Goal: Complete application form: Complete application form

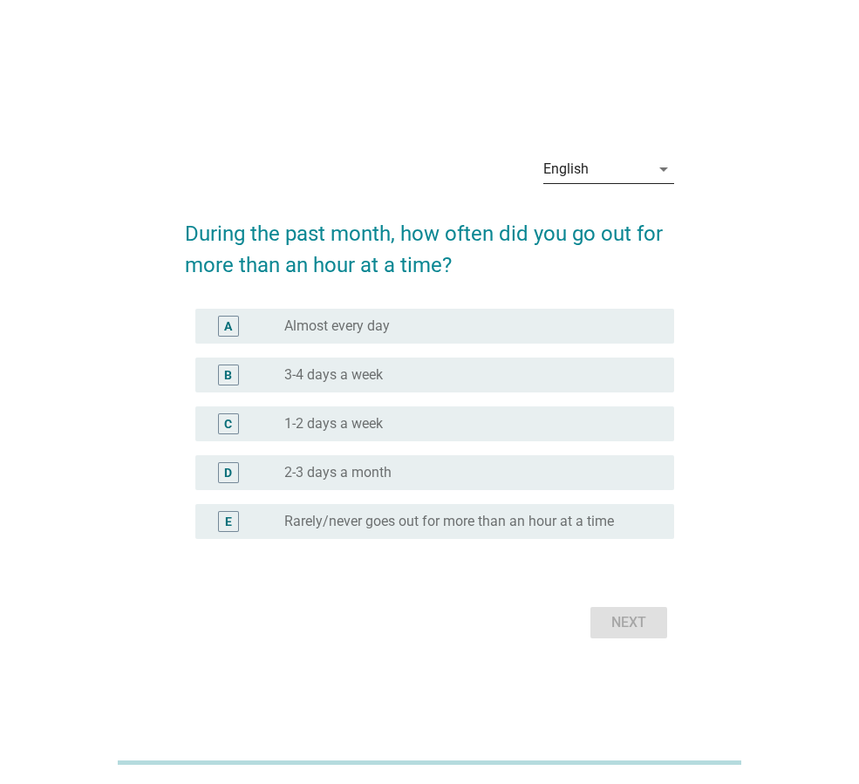
click at [657, 175] on icon "arrow_drop_down" at bounding box center [663, 169] width 21 height 21
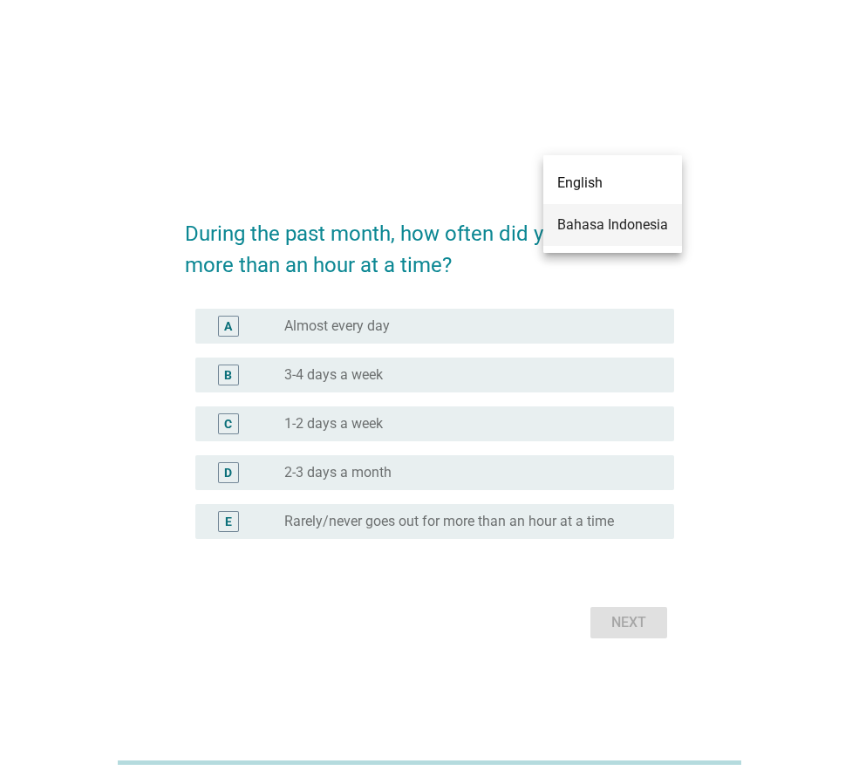
click at [644, 216] on div "Bahasa Indonesia" at bounding box center [612, 225] width 111 height 21
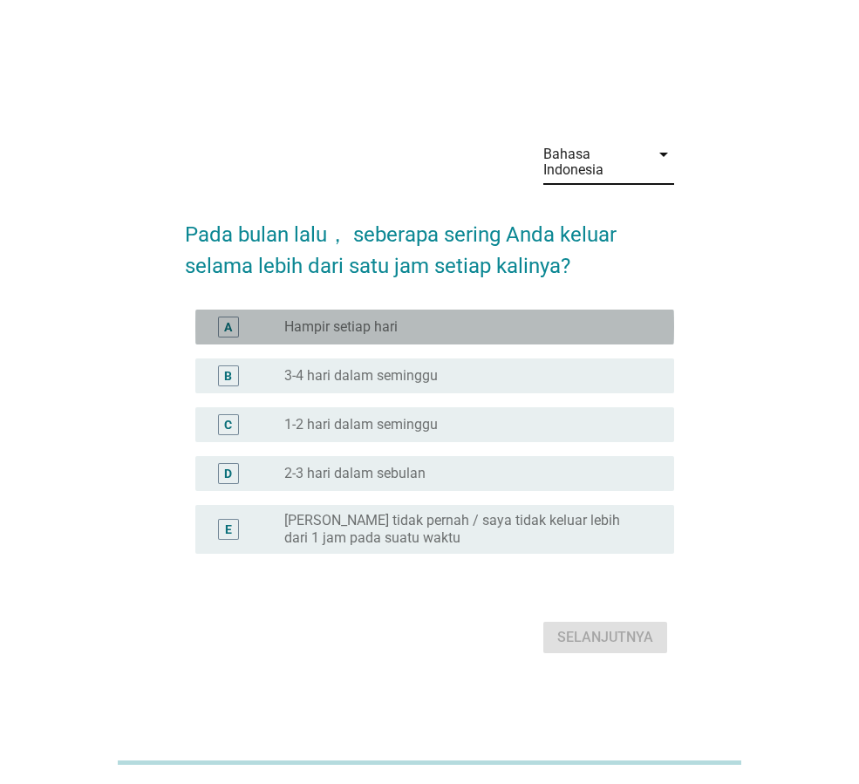
drag, startPoint x: 391, startPoint y: 334, endPoint x: 402, endPoint y: 346, distance: 16.7
click at [392, 334] on label "Hampir setiap hari" at bounding box center [340, 326] width 113 height 17
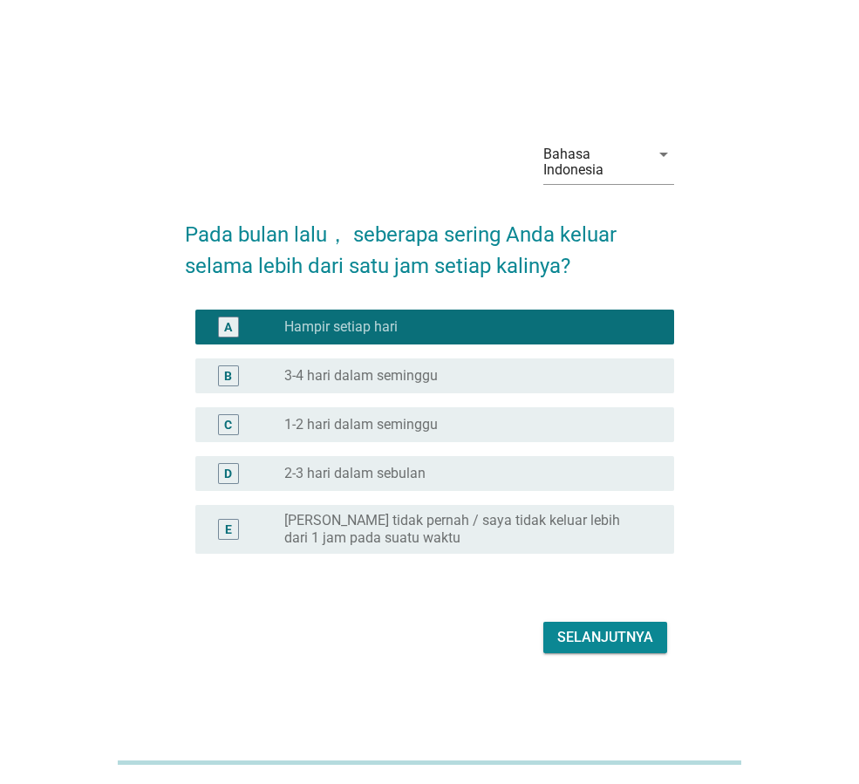
click at [608, 644] on div "Selanjutnya" at bounding box center [605, 637] width 96 height 21
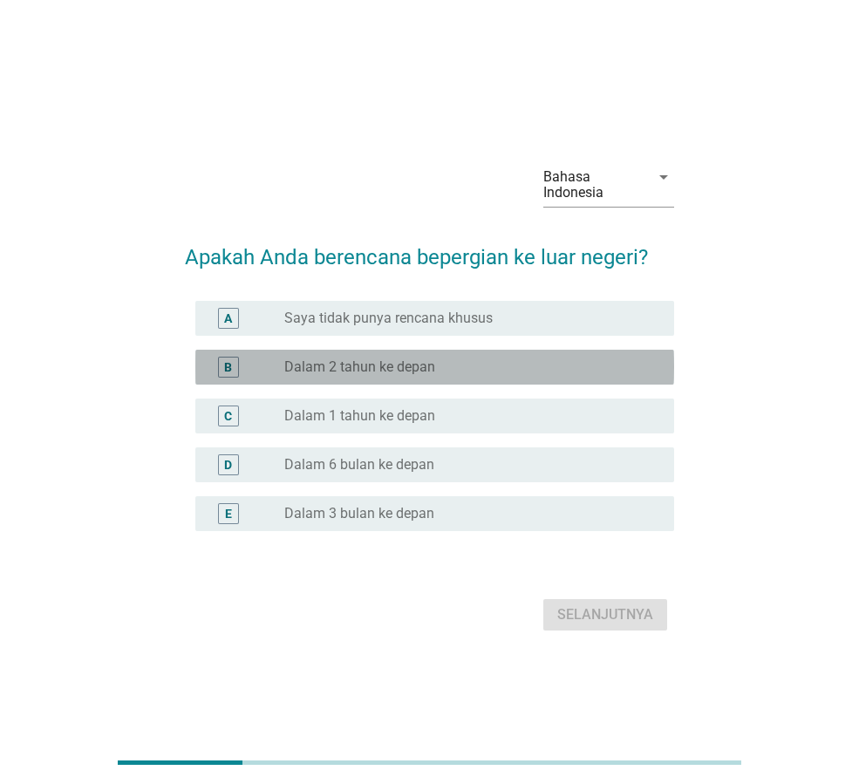
drag, startPoint x: 376, startPoint y: 363, endPoint x: 434, endPoint y: 418, distance: 80.2
click at [377, 363] on label "Dalam 2 tahun ke depan" at bounding box center [359, 366] width 151 height 17
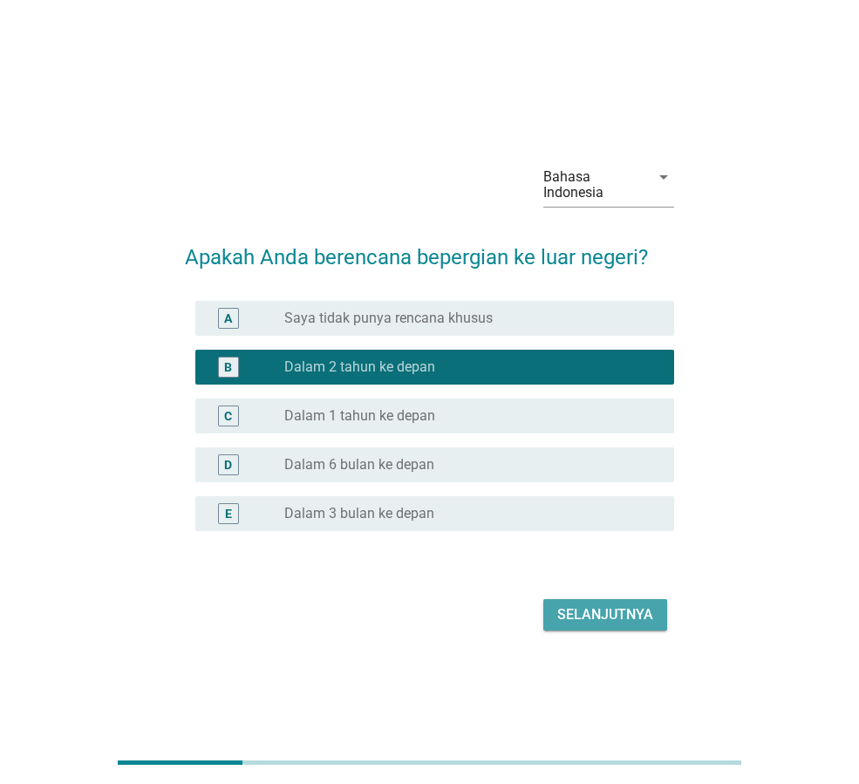
click at [594, 606] on div "Selanjutnya" at bounding box center [605, 614] width 96 height 21
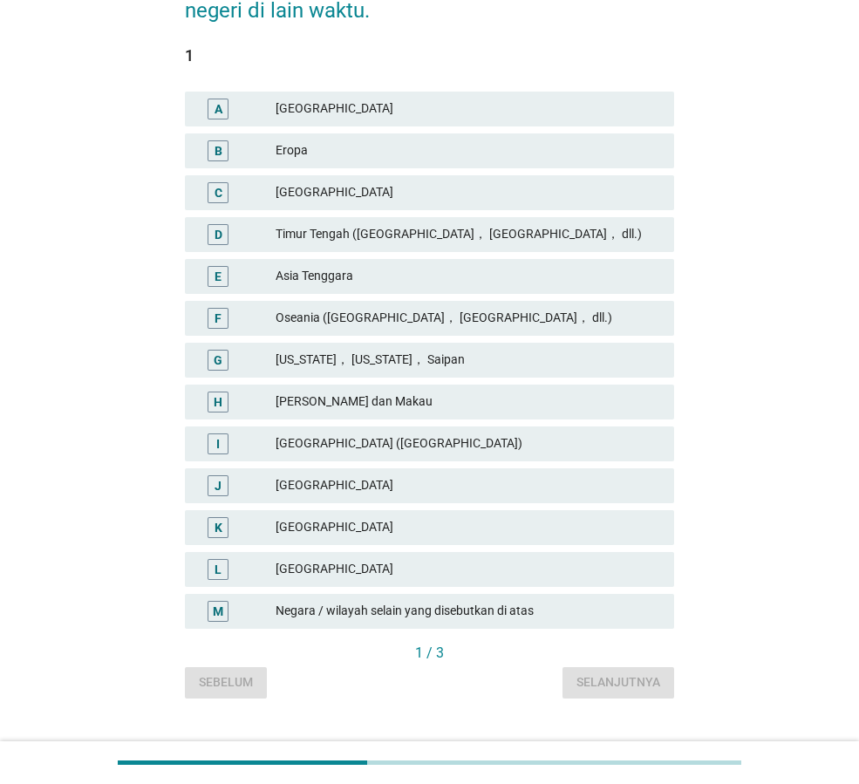
scroll to position [262, 0]
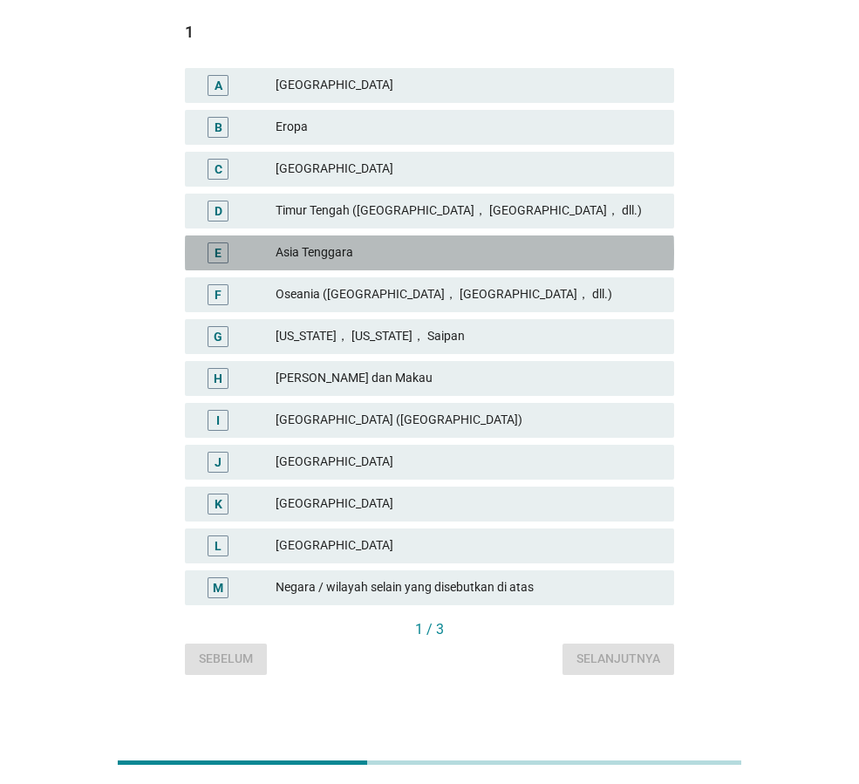
click at [352, 256] on div "Asia Tenggara" at bounding box center [468, 252] width 385 height 21
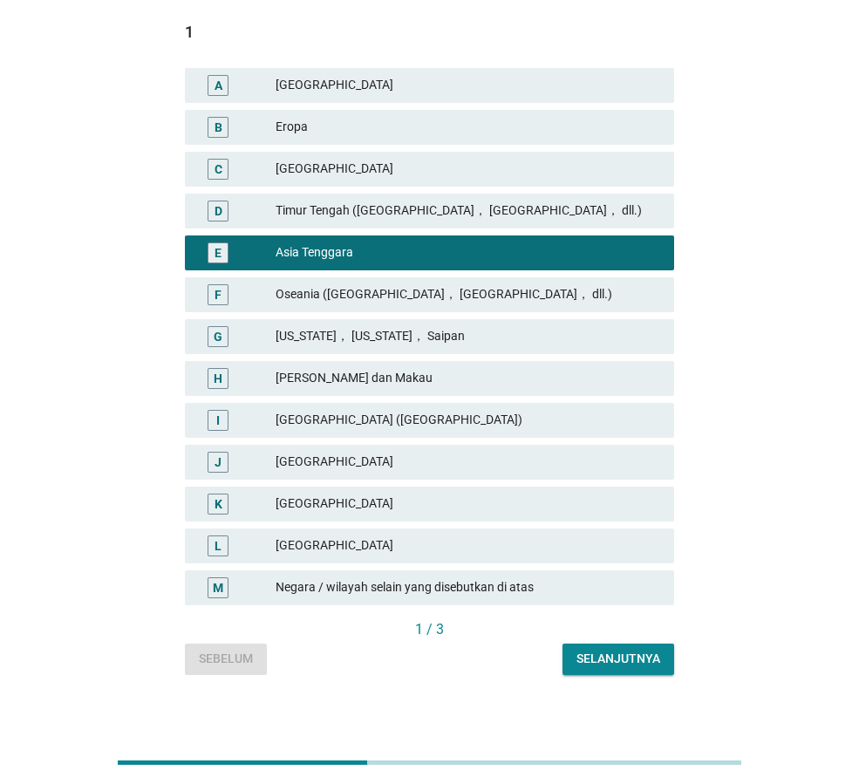
click at [327, 508] on div "[GEOGRAPHIC_DATA]" at bounding box center [468, 504] width 385 height 21
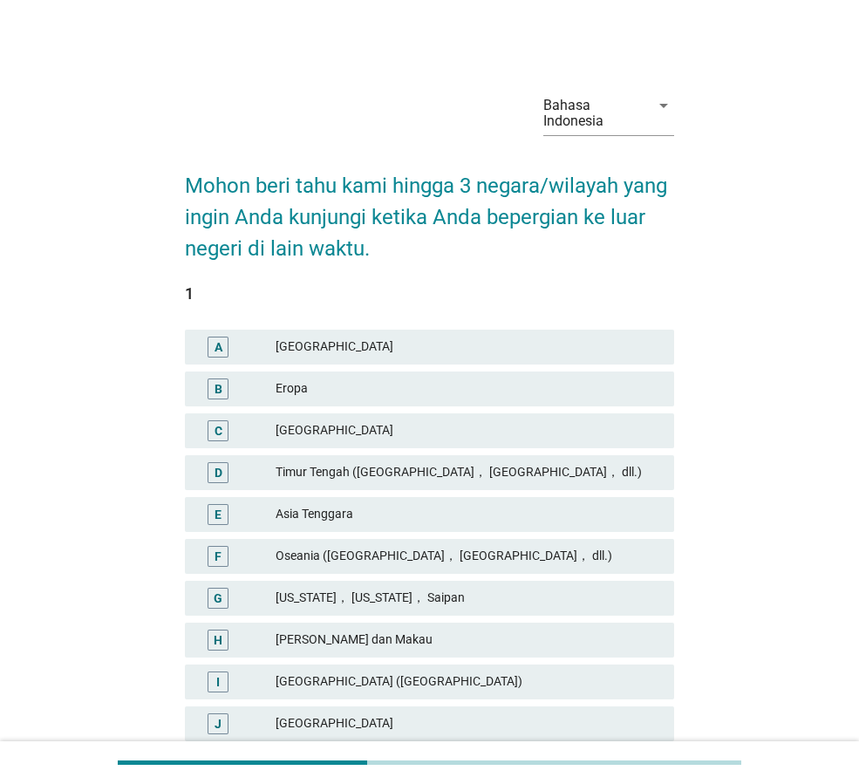
scroll to position [87, 0]
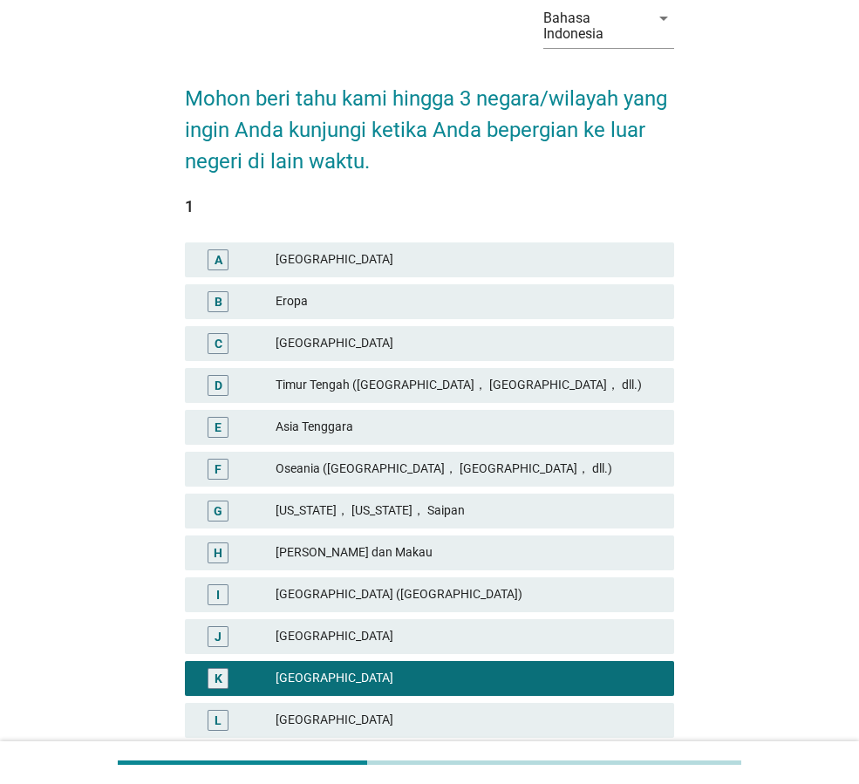
click at [441, 389] on div "Timur Tengah ([GEOGRAPHIC_DATA]， [GEOGRAPHIC_DATA]， dll.)" at bounding box center [468, 385] width 385 height 21
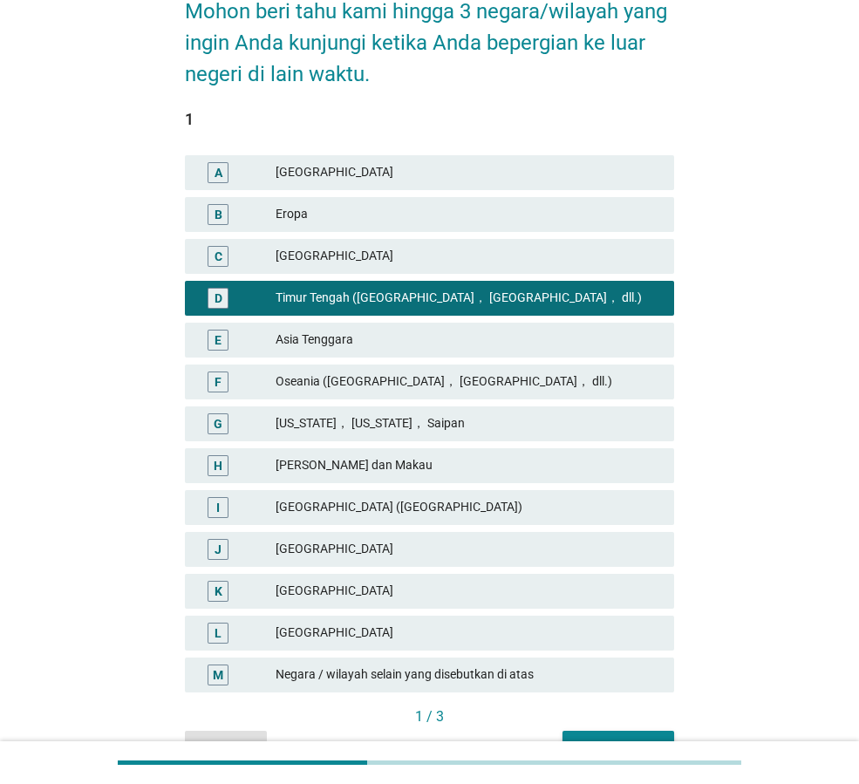
scroll to position [272, 0]
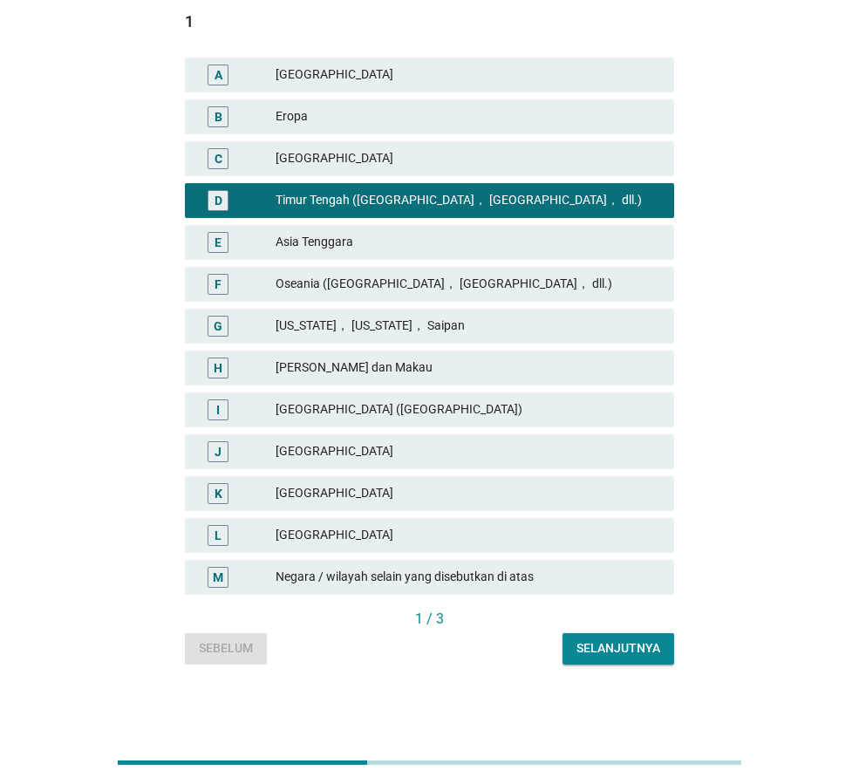
click at [618, 648] on div "Selanjutnya" at bounding box center [618, 648] width 84 height 18
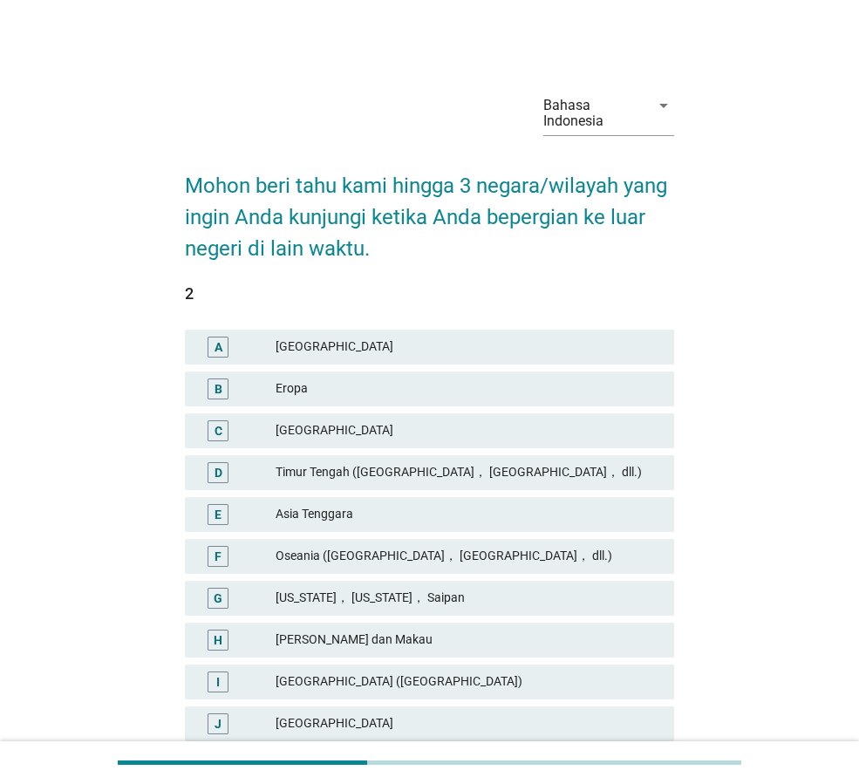
click at [442, 519] on div "Asia Tenggara" at bounding box center [468, 514] width 385 height 21
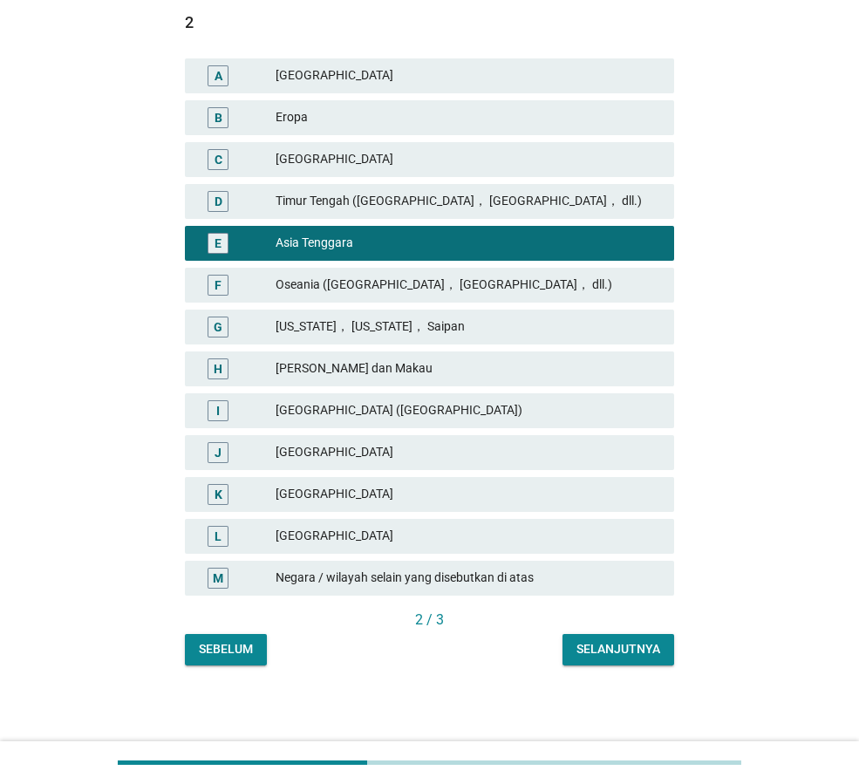
scroll to position [272, 0]
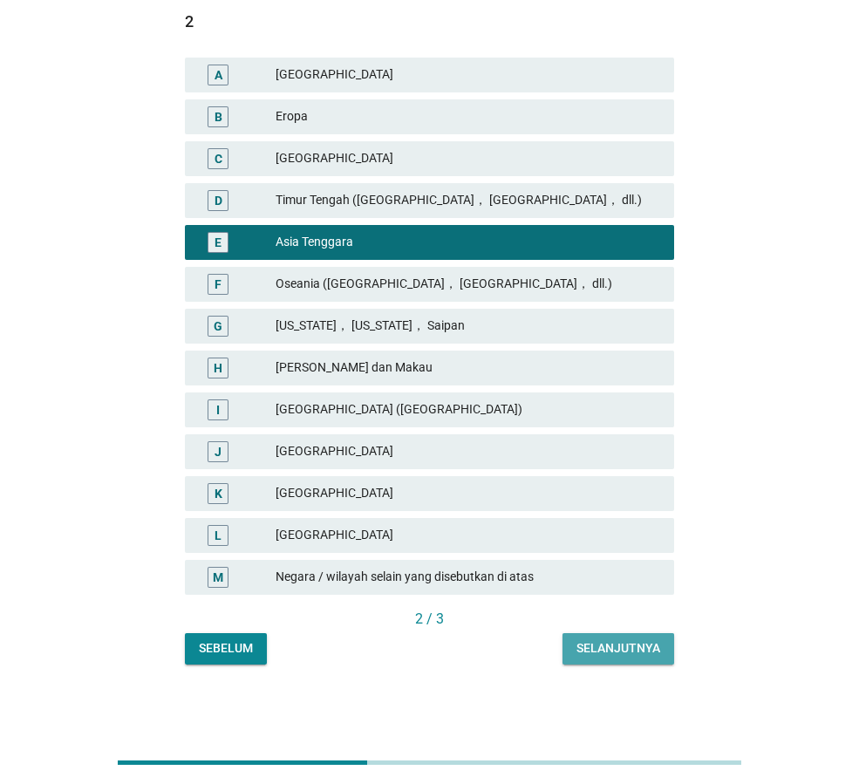
click at [610, 635] on button "Selanjutnya" at bounding box center [618, 648] width 112 height 31
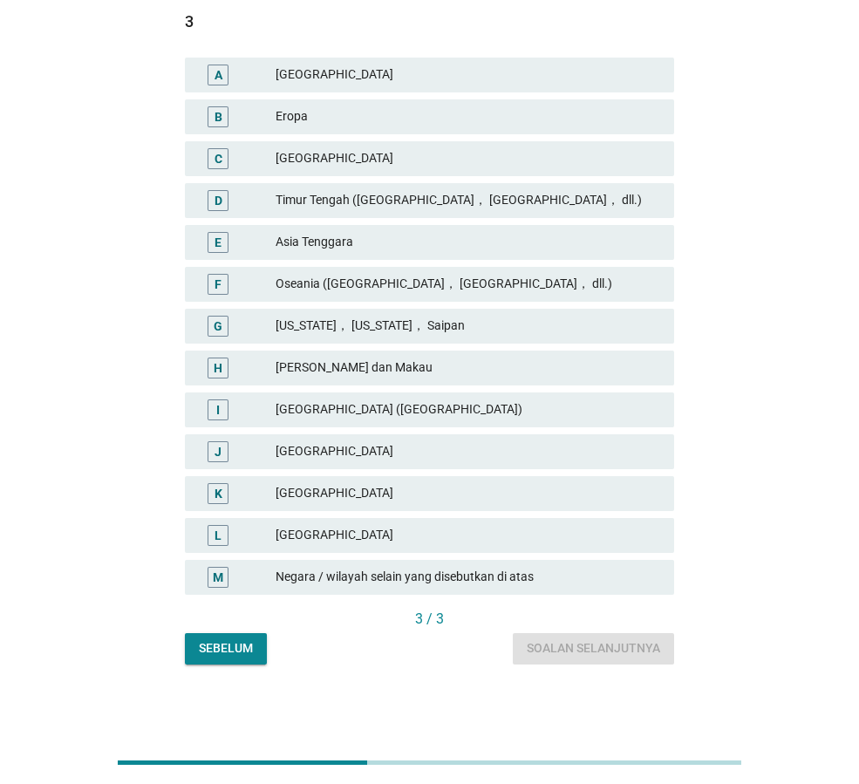
click at [464, 491] on div "[GEOGRAPHIC_DATA]" at bounding box center [468, 493] width 385 height 21
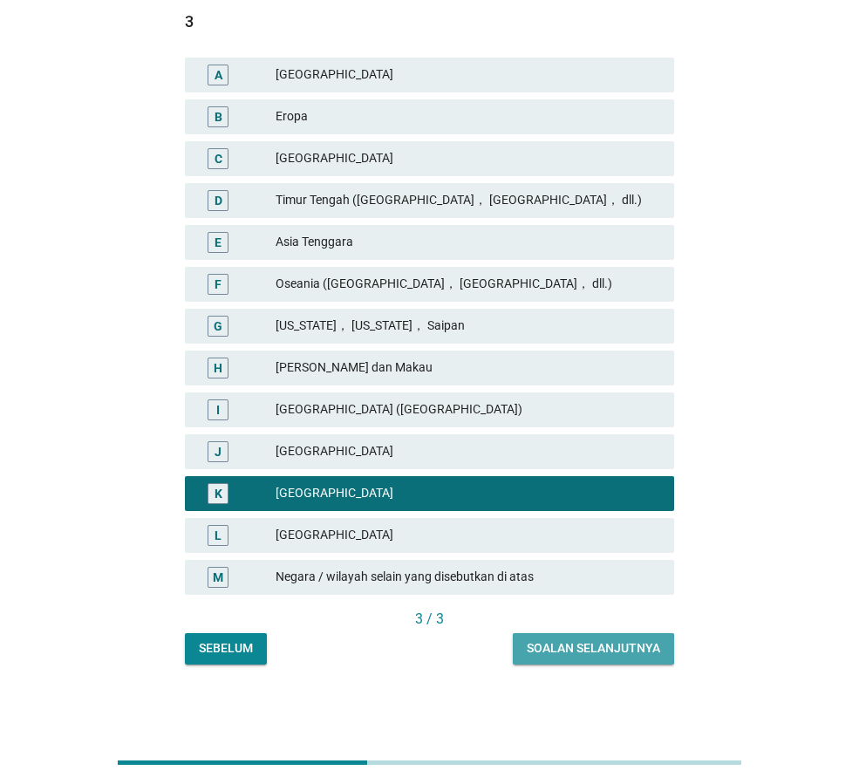
click at [589, 641] on div "Soalan selanjutnya" at bounding box center [593, 648] width 133 height 18
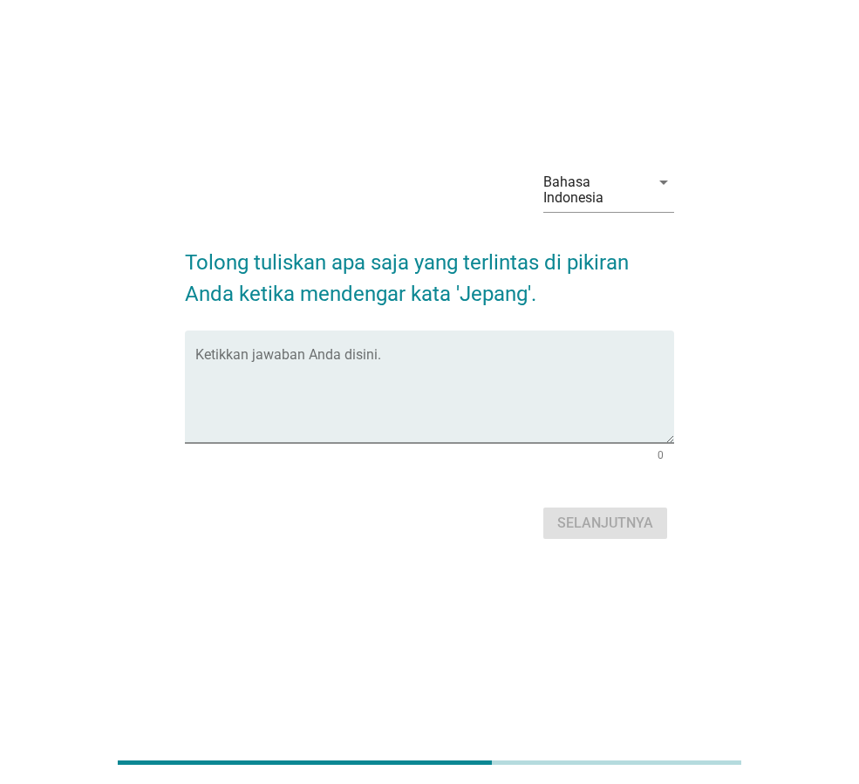
scroll to position [0, 0]
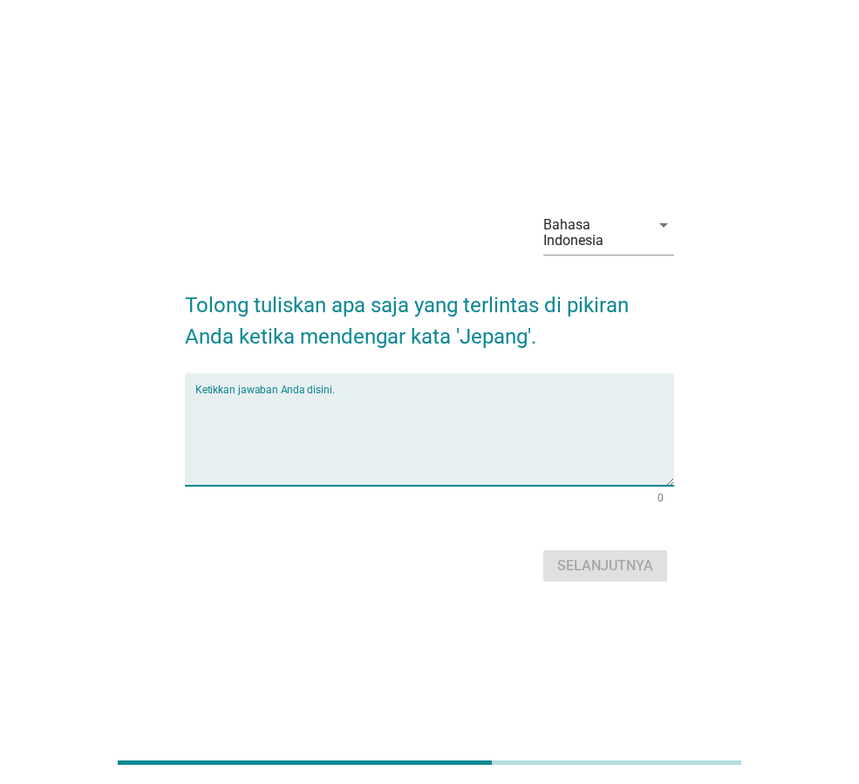
click at [536, 464] on textarea "Ketikkan jawaban Anda disini." at bounding box center [434, 440] width 479 height 92
type textarea "bunga sakura"
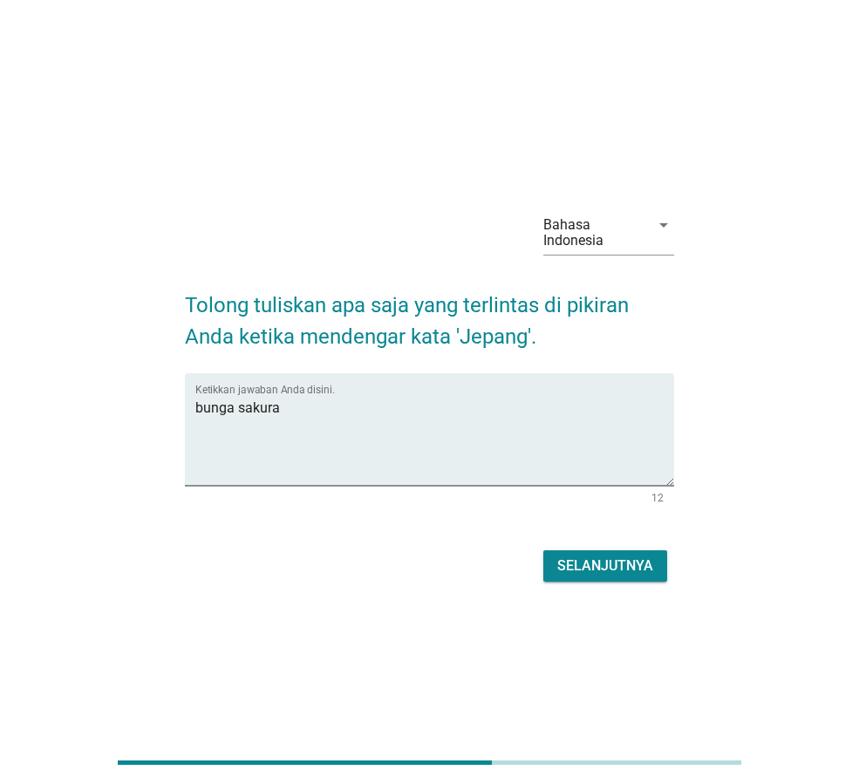
click at [599, 549] on div "Selanjutnya" at bounding box center [429, 566] width 489 height 42
click at [618, 567] on div "Selanjutnya" at bounding box center [605, 565] width 96 height 21
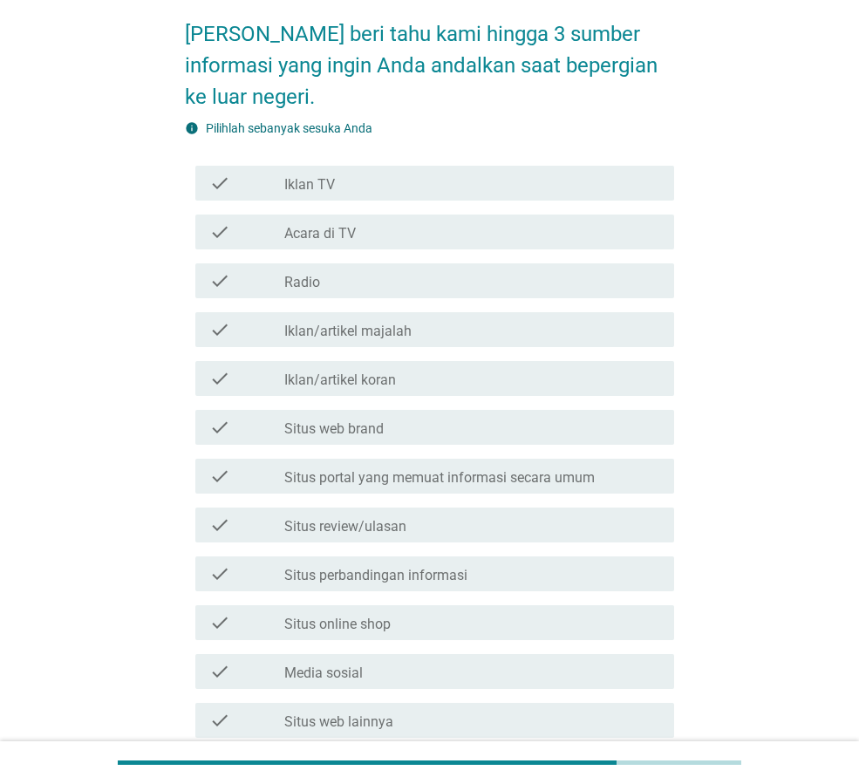
scroll to position [174, 0]
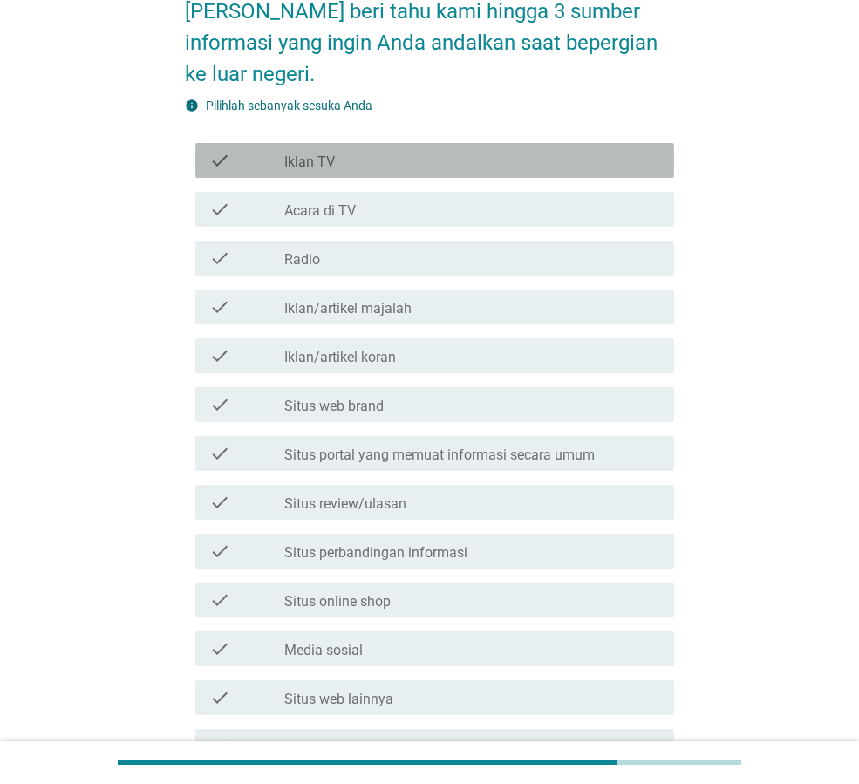
click at [404, 166] on div "check_box_outline_blank Iklan TV" at bounding box center [472, 160] width 376 height 21
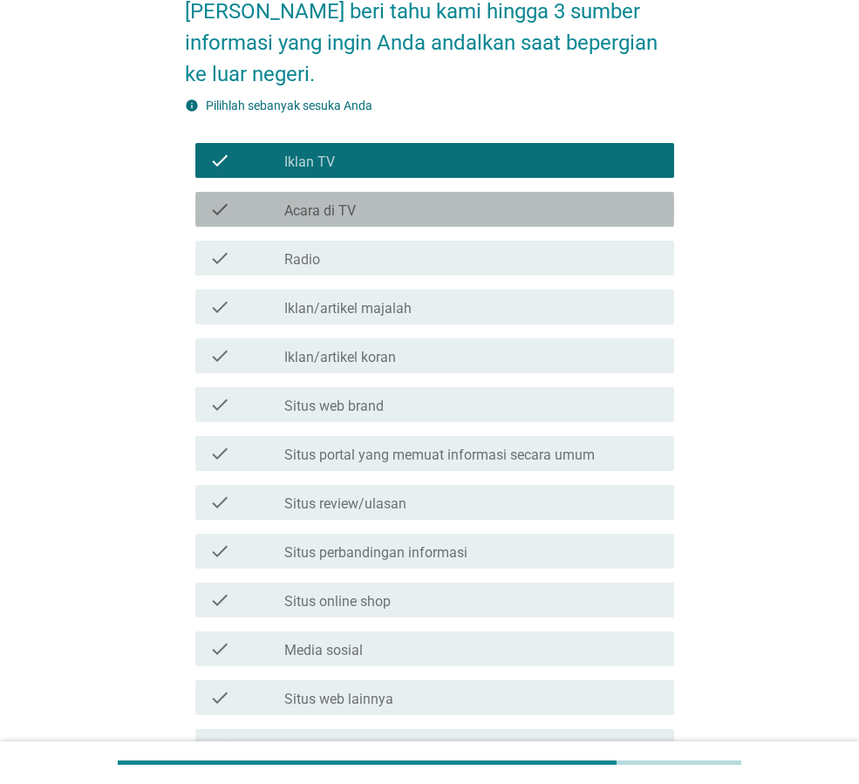
click at [392, 203] on div "check_box_outline_blank Acara di TV" at bounding box center [472, 209] width 376 height 21
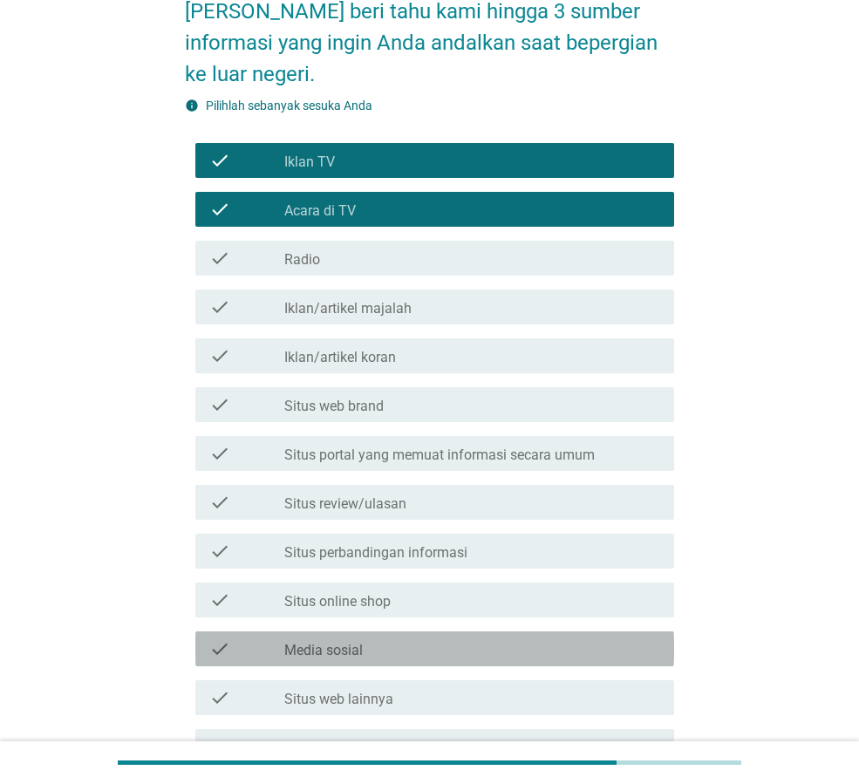
click at [352, 633] on div "check check_box_outline_blank Media sosial" at bounding box center [434, 648] width 479 height 35
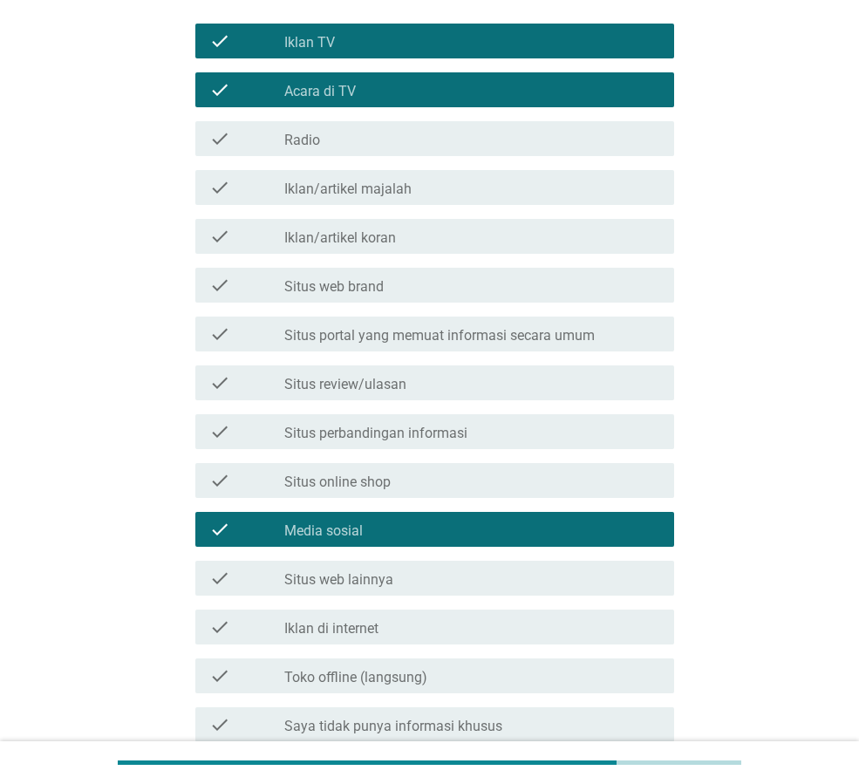
scroll to position [455, 0]
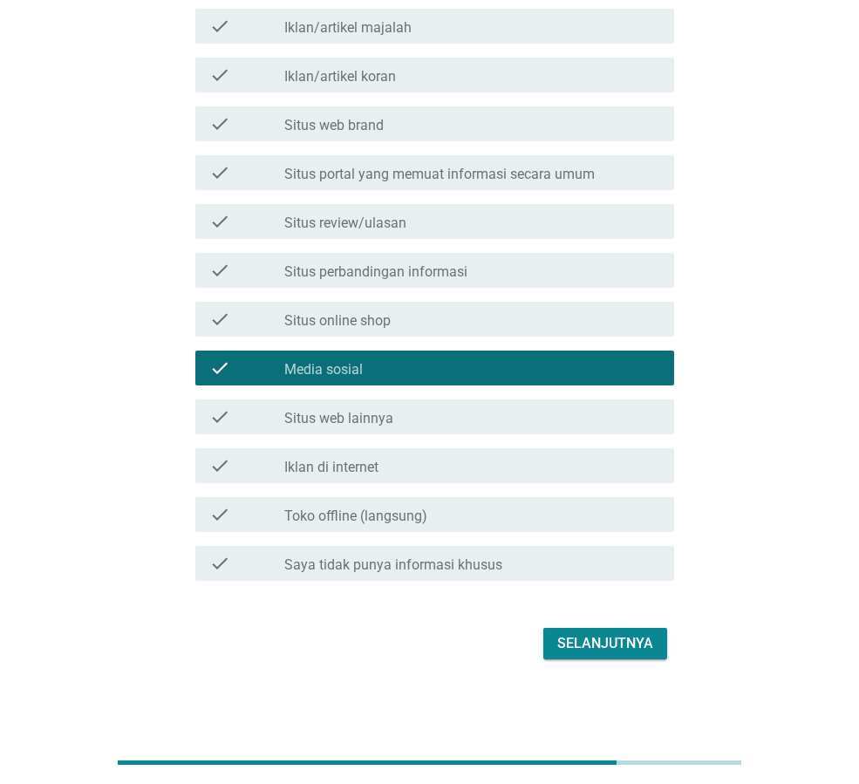
click at [401, 462] on div "check_box_outline_blank Iklan di internet" at bounding box center [472, 465] width 376 height 21
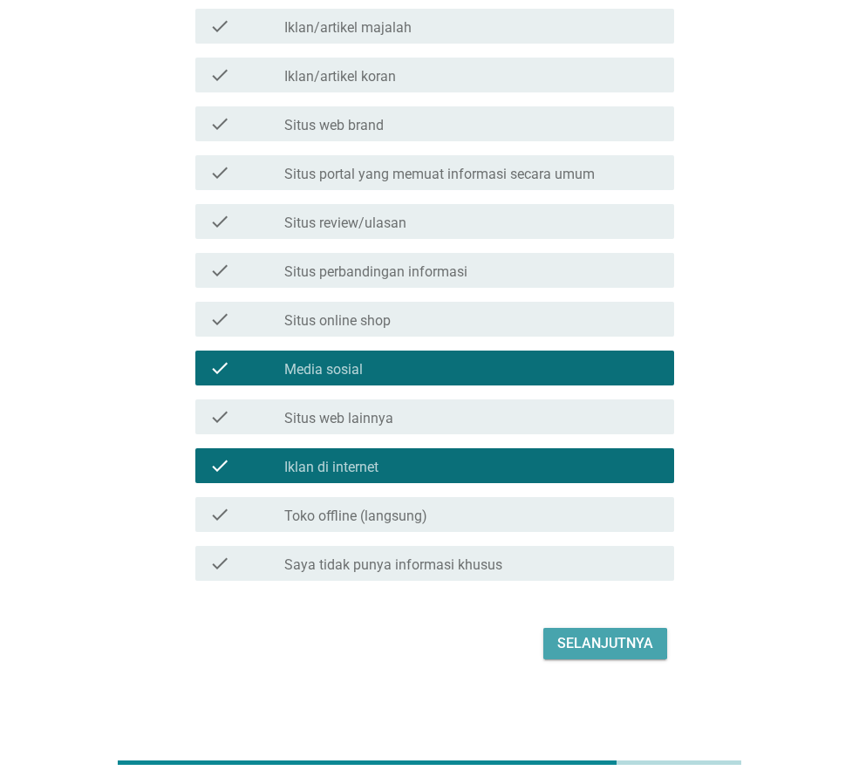
click at [588, 630] on button "Selanjutnya" at bounding box center [605, 643] width 124 height 31
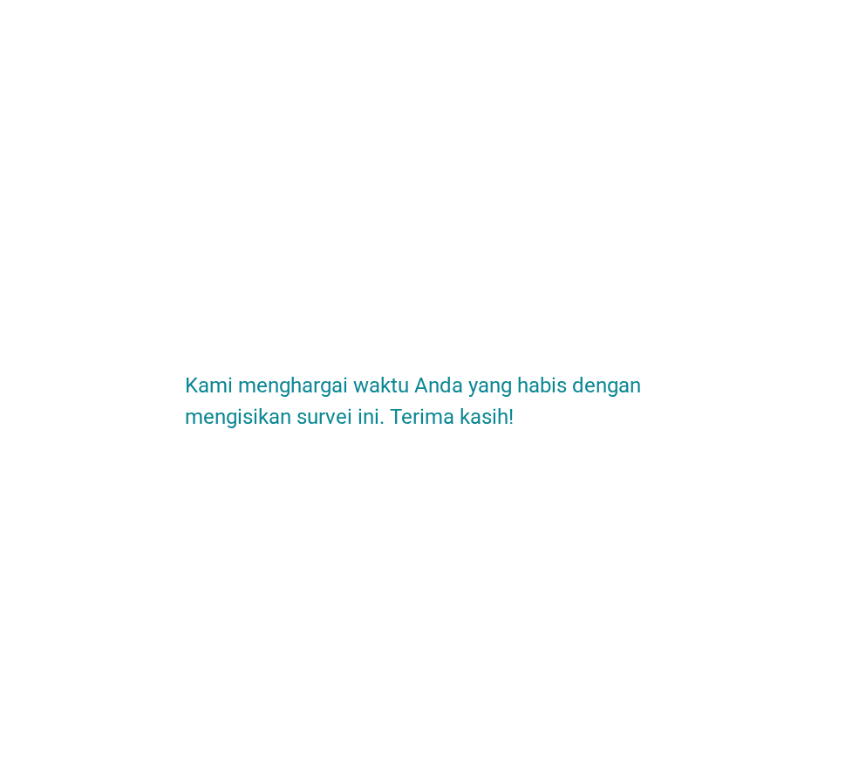
scroll to position [0, 0]
